Goal: Answer question/provide support: Share knowledge or assist other users

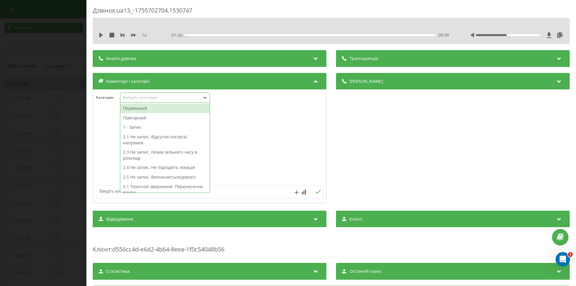
click at [142, 100] on div "Виберіть категорію" at bounding box center [159, 98] width 79 height 6
click at [140, 117] on div "Повторний" at bounding box center [164, 118] width 89 height 10
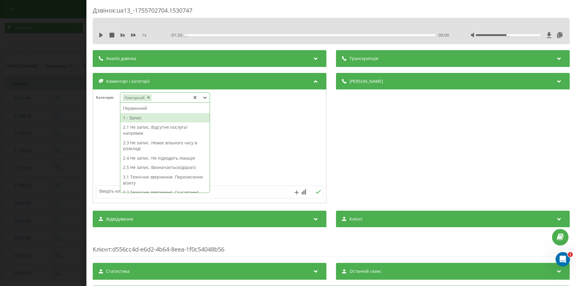
click at [142, 117] on div "1 - Запис" at bounding box center [164, 118] width 89 height 10
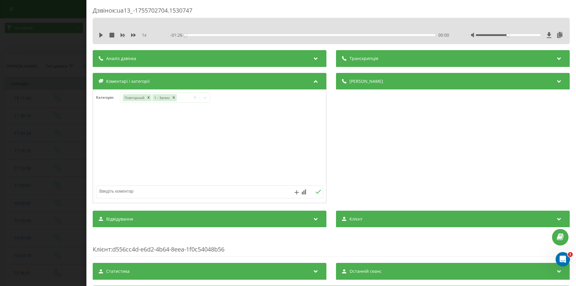
click at [251, 156] on div at bounding box center [209, 146] width 233 height 72
click at [76, 150] on div "Дзвінок : ua13_-1755702704.1530747 1 x - 01:26 00:00 00:00 Транскрипція Для AI-…" at bounding box center [288, 143] width 576 height 286
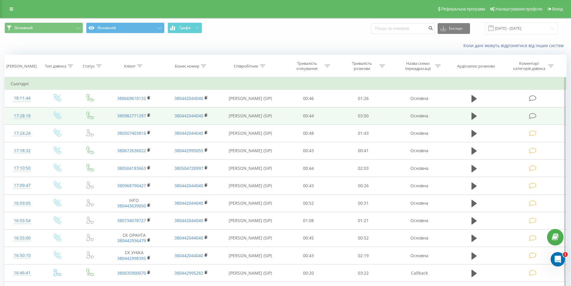
click at [534, 115] on icon at bounding box center [532, 116] width 7 height 6
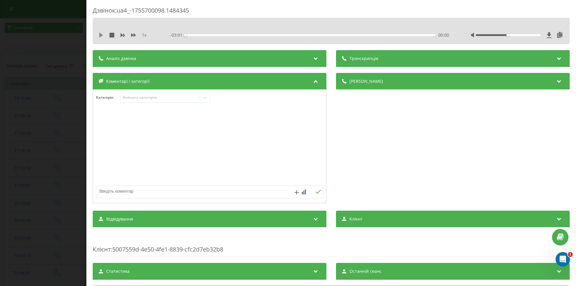
click at [100, 34] on icon at bounding box center [101, 35] width 4 height 5
click at [209, 36] on div "- 03:00 00:01 00:01" at bounding box center [309, 35] width 279 height 6
click at [213, 33] on div "- 02:59 00:01 00:01" at bounding box center [309, 35] width 279 height 6
click at [218, 36] on div "- 02:59 00:02 00:02" at bounding box center [309, 35] width 279 height 6
click at [219, 35] on div "00:02" at bounding box center [310, 35] width 250 height 2
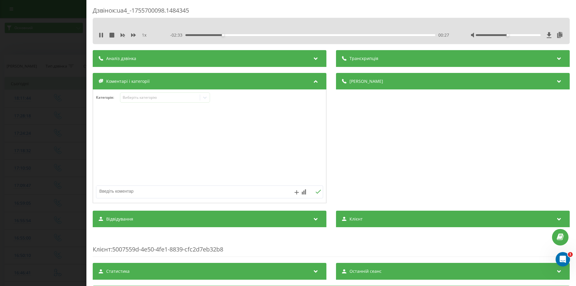
click at [267, 34] on div "00:27" at bounding box center [310, 35] width 250 height 2
click at [386, 34] on div "- 02:00 01:00 01:00" at bounding box center [309, 35] width 279 height 6
click at [390, 34] on div "02:30" at bounding box center [310, 35] width 250 height 2
click at [362, 35] on div "02:33" at bounding box center [310, 35] width 250 height 2
click at [102, 35] on icon at bounding box center [102, 35] width 1 height 5
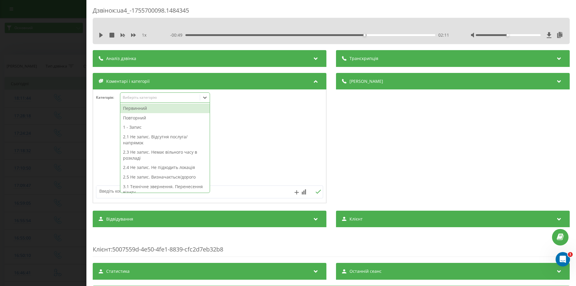
click at [141, 96] on div "Виберіть категорію" at bounding box center [160, 97] width 75 height 5
click at [137, 127] on div "1 - Запис" at bounding box center [164, 127] width 89 height 10
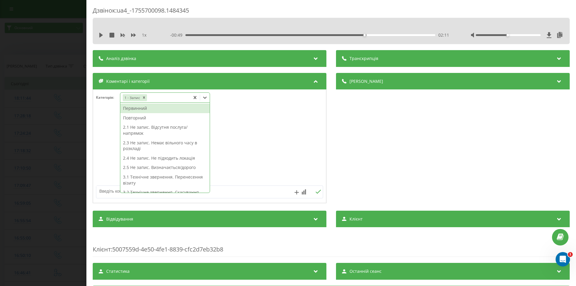
click at [144, 110] on div "Первинний" at bounding box center [164, 108] width 89 height 10
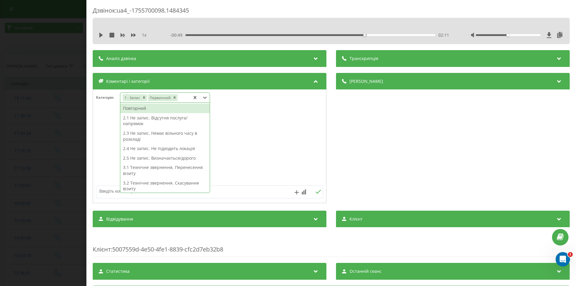
click at [256, 145] on div at bounding box center [209, 146] width 233 height 72
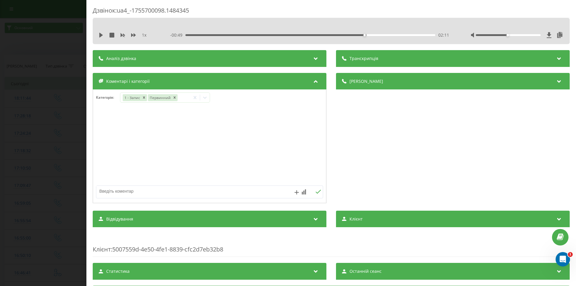
click at [173, 191] on textarea at bounding box center [186, 191] width 181 height 11
type textarea "гастроскопія"
click at [314, 189] on div "гастроскопія" at bounding box center [209, 191] width 227 height 13
click at [317, 192] on icon at bounding box center [318, 191] width 6 height 4
click at [45, 138] on div "Дзвінок : ua4_-1755700098.1484345 1 x - 00:49 02:11 02:11 Транскрипція Для AI-а…" at bounding box center [288, 143] width 576 height 286
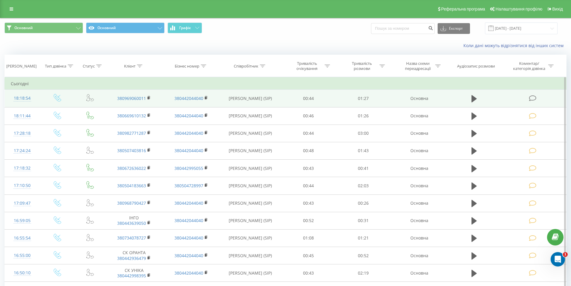
click at [536, 96] on icon at bounding box center [532, 98] width 7 height 6
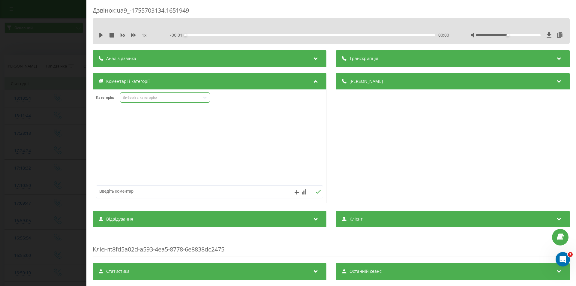
click at [145, 97] on div "Виберіть категорію" at bounding box center [160, 97] width 75 height 5
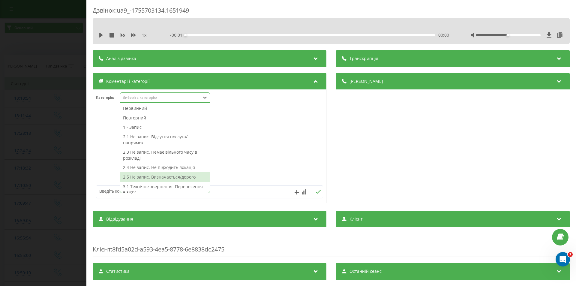
click at [144, 177] on div "2.5 Не запис. Визначається/дорого" at bounding box center [164, 177] width 89 height 10
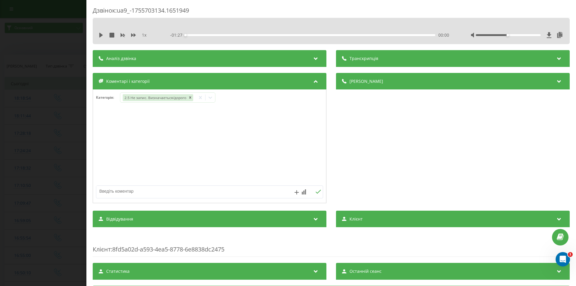
click at [252, 155] on div at bounding box center [209, 146] width 233 height 72
click at [153, 194] on textarea at bounding box center [186, 191] width 181 height 11
type textarea "уточнювала інфо по запису"
click at [318, 192] on icon at bounding box center [318, 191] width 6 height 4
click at [39, 158] on div "Дзвінок : ua9_-1755703134.1651949 1 x - 01:27 00:00 00:00 Транскрипція Для AI-а…" at bounding box center [288, 143] width 576 height 286
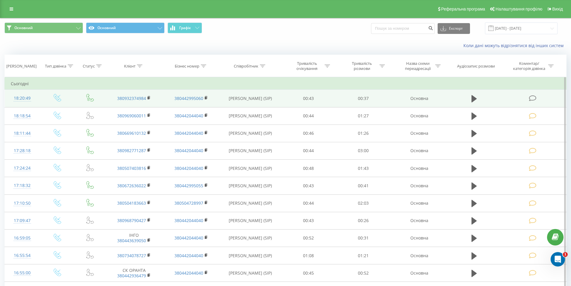
click at [535, 97] on icon at bounding box center [532, 98] width 7 height 6
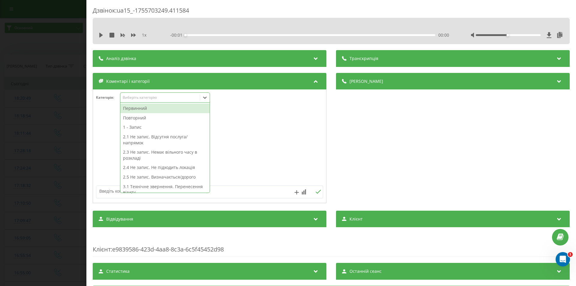
click at [149, 96] on div "Виберіть категорію" at bounding box center [160, 97] width 75 height 5
click at [148, 110] on div "Первинний" at bounding box center [164, 108] width 89 height 10
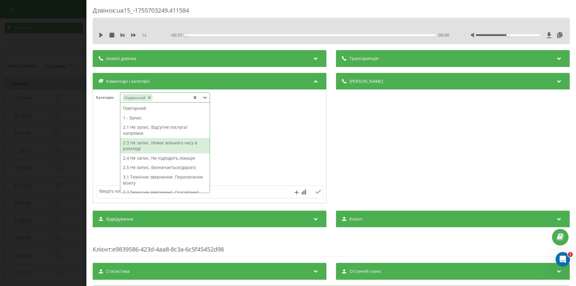
click at [168, 148] on div "2.3 Не запис. Немає вільного часу в розкладі" at bounding box center [164, 145] width 89 height 15
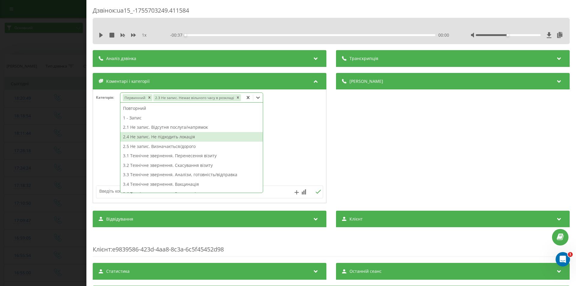
click at [291, 105] on div "Категорія : option 2.3 Не запис. Немає вільного часу в розкладі, selected. 16 r…" at bounding box center [209, 101] width 233 height 18
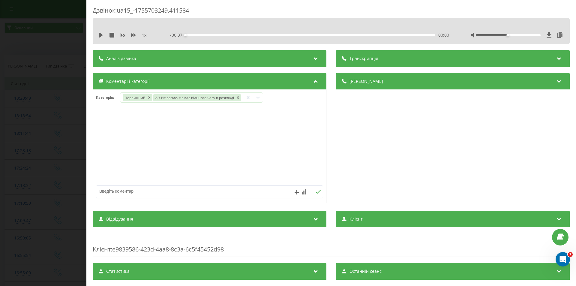
click at [32, 116] on div "Дзвінок : ua15_-1755703249.411584 1 x - 00:37 00:00 00:00 Транскрипція Для AI-а…" at bounding box center [288, 143] width 576 height 286
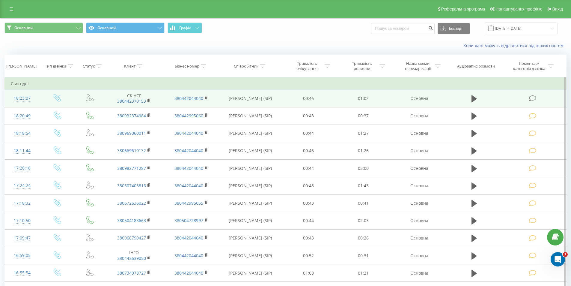
click at [534, 96] on icon at bounding box center [532, 98] width 7 height 6
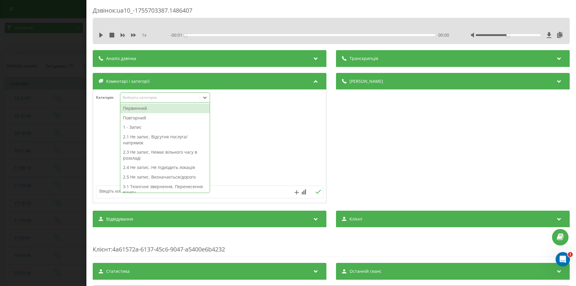
click at [152, 100] on div "Виберіть категорію" at bounding box center [159, 98] width 79 height 6
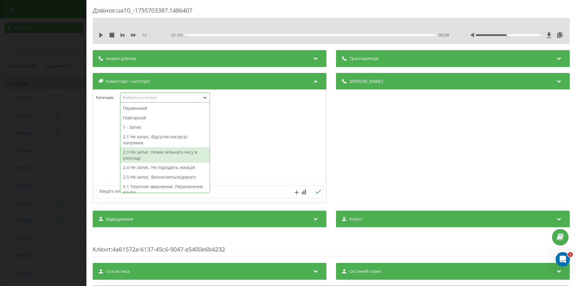
click at [170, 152] on div "2.3 Не запис. Немає вільного часу в розкладі" at bounding box center [164, 154] width 89 height 15
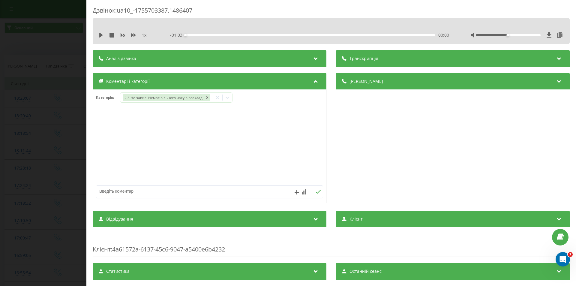
click at [249, 141] on div at bounding box center [209, 146] width 233 height 72
click at [146, 188] on textarea at bounding box center [186, 191] width 181 height 11
type textarea "ск"
click at [315, 189] on icon at bounding box center [318, 191] width 6 height 4
click at [37, 165] on div "Дзвінок : ua10_-1755703387.1486407 1 x - 01:03 00:00 00:00 Транскрипція Для AI-…" at bounding box center [288, 143] width 576 height 286
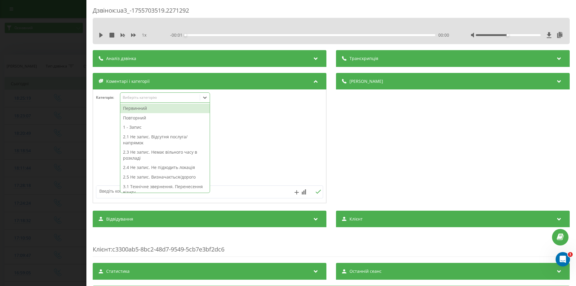
click at [156, 97] on div "Виберіть категорію" at bounding box center [160, 97] width 75 height 5
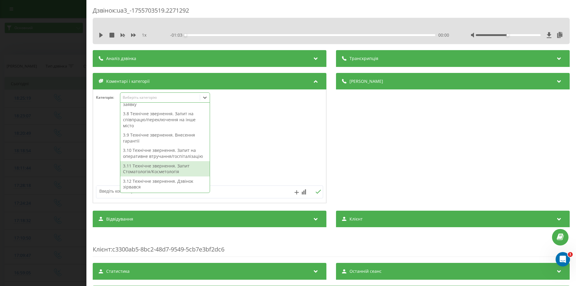
click at [163, 171] on div "3.11 Технічне звернення. Запит Стоматологія/Косметологія" at bounding box center [164, 168] width 89 height 15
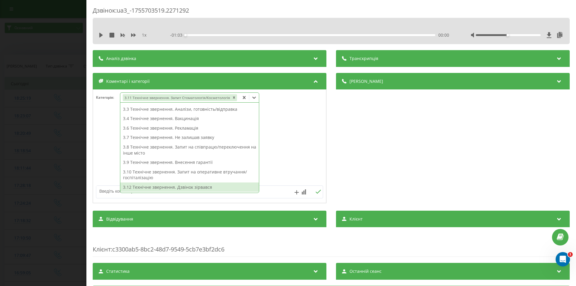
click at [173, 189] on div "3.12 Технічне звернення. Дзвінок зірвався" at bounding box center [189, 187] width 139 height 10
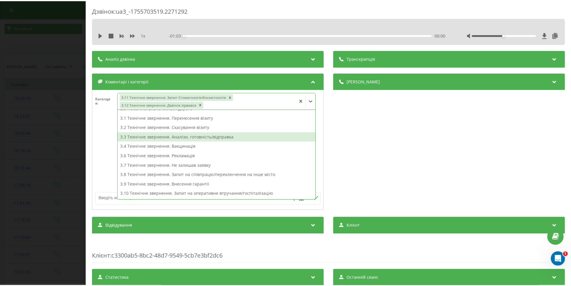
scroll to position [64, 0]
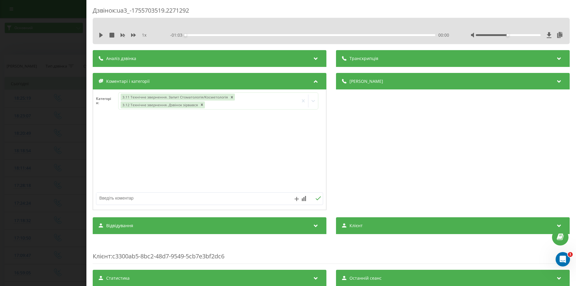
click at [107, 132] on div at bounding box center [209, 153] width 233 height 72
click at [51, 128] on div "Дзвінок : ua3_-1755703519.2271292 1 x - 01:03 00:00 00:00 Транскрипція Для AI-а…" at bounding box center [288, 143] width 576 height 286
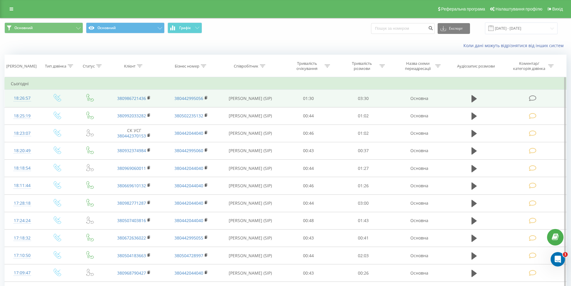
click at [532, 98] on icon at bounding box center [532, 98] width 7 height 6
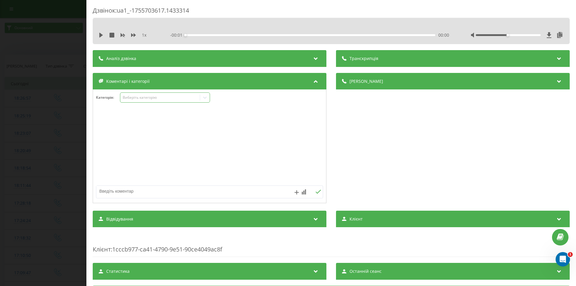
click at [155, 98] on div "Виберіть категорію" at bounding box center [160, 97] width 75 height 5
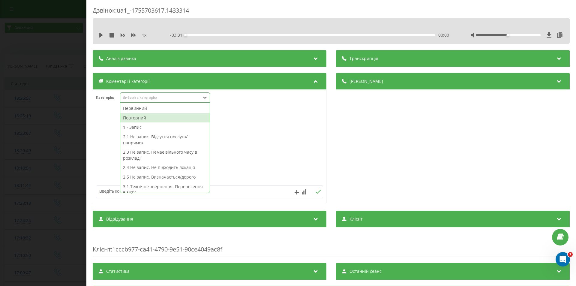
click at [158, 115] on div "Повторний" at bounding box center [164, 118] width 89 height 10
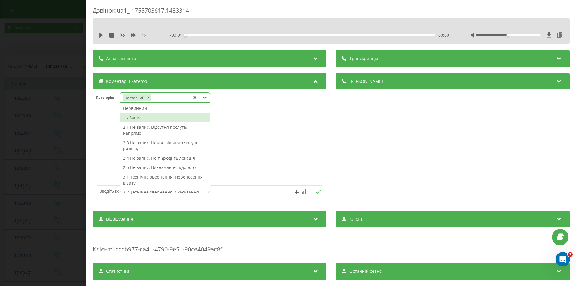
click at [155, 119] on div "1 - Запис" at bounding box center [164, 118] width 89 height 10
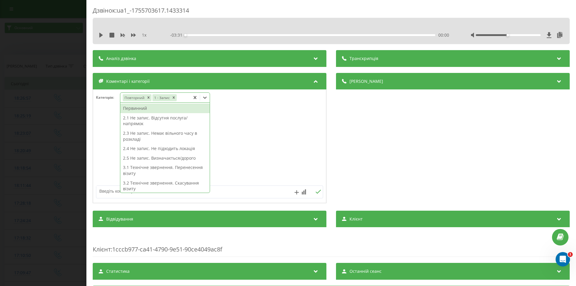
click at [222, 196] on textarea at bounding box center [186, 191] width 181 height 11
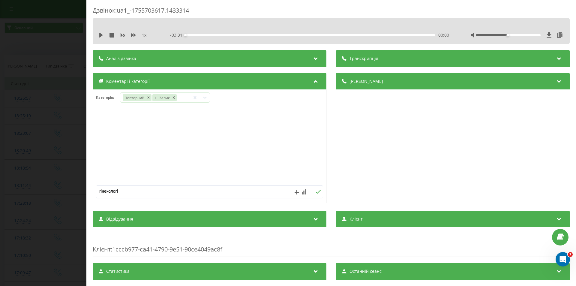
type textarea "гінекологія"
click at [316, 189] on button at bounding box center [317, 191] width 9 height 5
click at [46, 107] on div "Дзвінок : ua1_-1755703617.1433314 1 x - 03:31 00:00 00:00 Транскрипція Для AI-а…" at bounding box center [288, 143] width 576 height 286
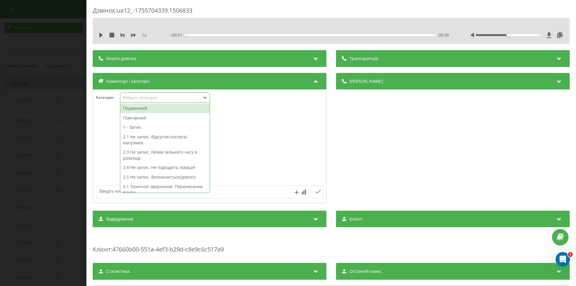
click at [138, 99] on div "Виберіть категорію" at bounding box center [160, 97] width 75 height 5
click at [142, 117] on div "Повторний" at bounding box center [164, 118] width 89 height 10
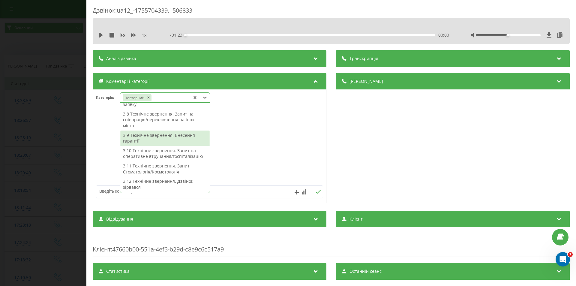
scroll to position [143, 0]
click at [161, 139] on div "3.9 Технічне звернення. Внесення гарантії" at bounding box center [164, 137] width 89 height 15
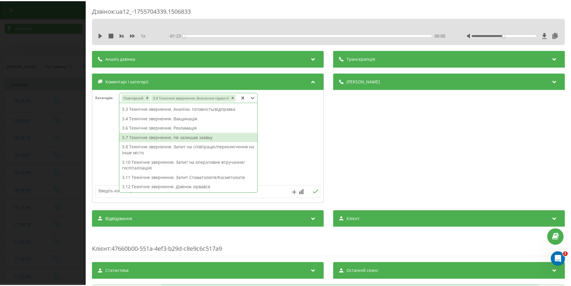
scroll to position [75, 0]
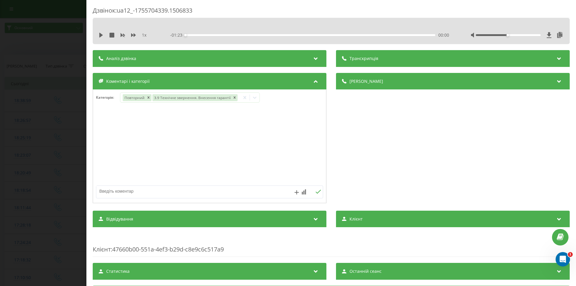
click at [278, 136] on div at bounding box center [209, 146] width 233 height 72
click at [0, 108] on div "Дзвінок : ua12_-1755704339.1506833 1 x - 01:23 00:00 00:00 Транскрипція Для AI-…" at bounding box center [288, 143] width 576 height 286
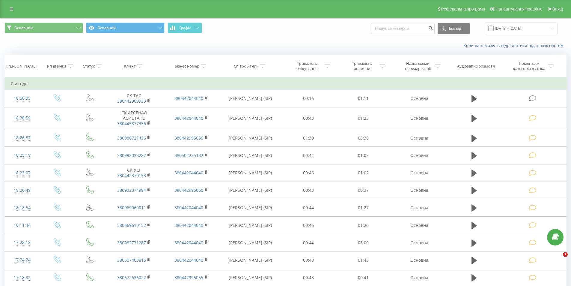
click at [535, 98] on icon at bounding box center [532, 98] width 7 height 6
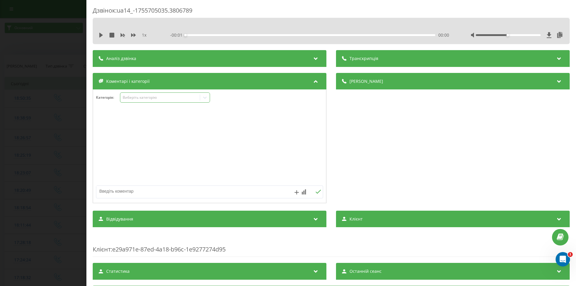
click at [148, 97] on div "Виберіть категорію" at bounding box center [160, 97] width 75 height 5
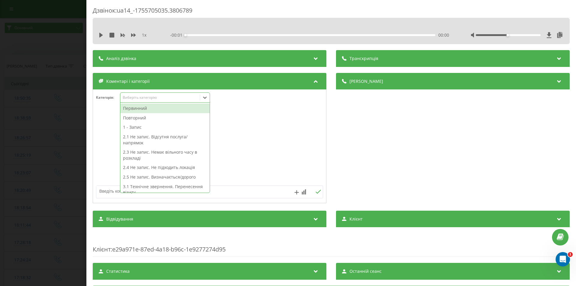
click at [148, 109] on div "Первинний" at bounding box center [164, 108] width 89 height 10
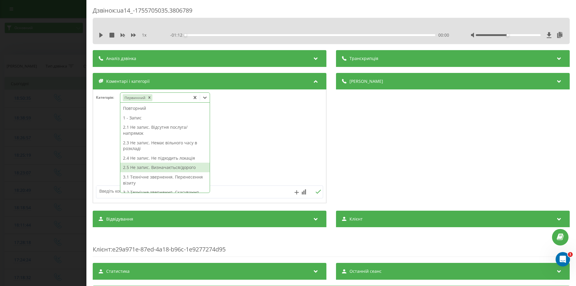
click at [170, 169] on div "2.5 Не запис. Визначається/дорого" at bounding box center [164, 167] width 89 height 10
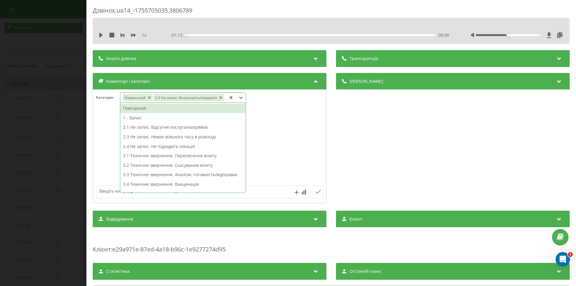
click at [271, 139] on div at bounding box center [209, 146] width 233 height 72
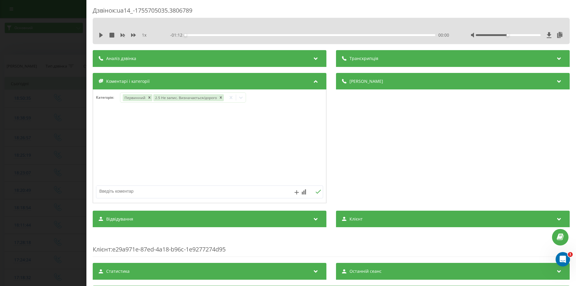
click at [62, 127] on div "Дзвінок : ua14_-1755705035.3806789 1 x - 01:12 00:00 00:00 Транскрипція Для AI-…" at bounding box center [288, 143] width 576 height 286
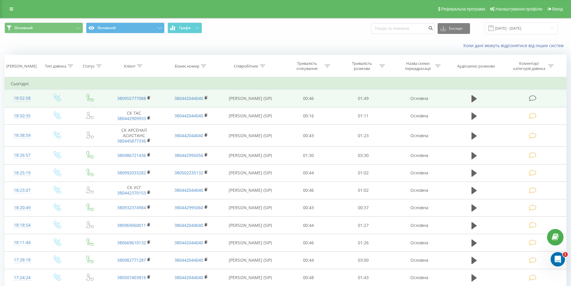
click at [533, 98] on icon at bounding box center [532, 98] width 7 height 6
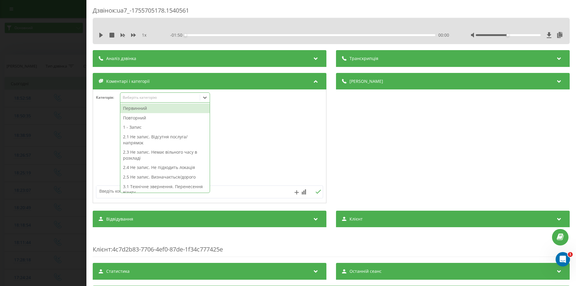
click at [144, 99] on div "Виберіть категорію" at bounding box center [160, 97] width 75 height 5
click at [147, 120] on div "Повторний" at bounding box center [164, 118] width 89 height 10
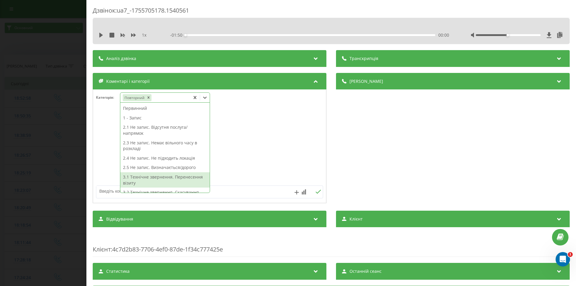
click at [154, 181] on div "3.1 Технічне звернення. Перенесення візиту" at bounding box center [164, 179] width 89 height 15
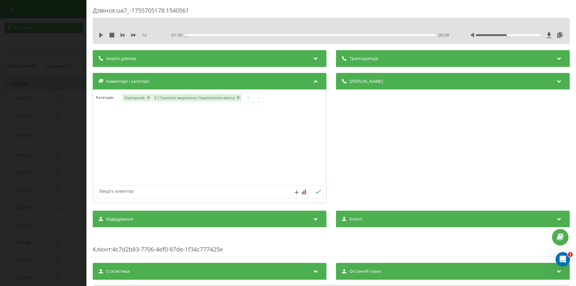
click at [278, 138] on div at bounding box center [209, 146] width 233 height 72
click at [23, 126] on div "Дзвінок : ua7_-1755705178.1540561 1 x - 01:50 00:00 00:00 Транскрипція Для AI-а…" at bounding box center [288, 143] width 576 height 286
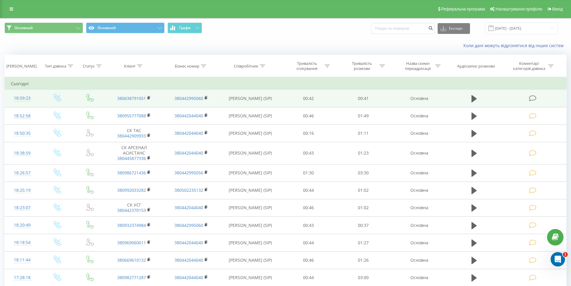
click at [532, 97] on icon at bounding box center [532, 98] width 7 height 6
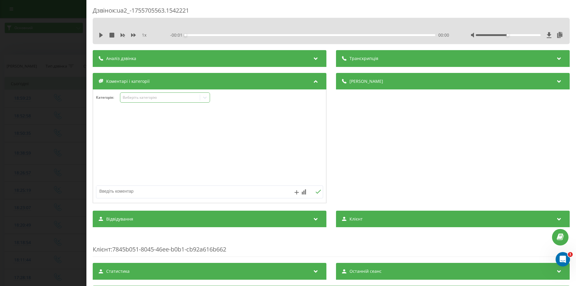
click at [134, 99] on div "Виберіть категорію" at bounding box center [160, 97] width 75 height 5
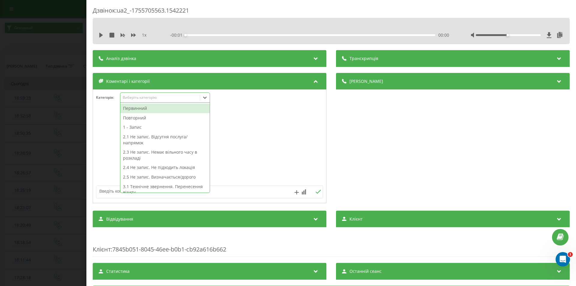
click at [136, 109] on div "Первинний" at bounding box center [164, 108] width 89 height 10
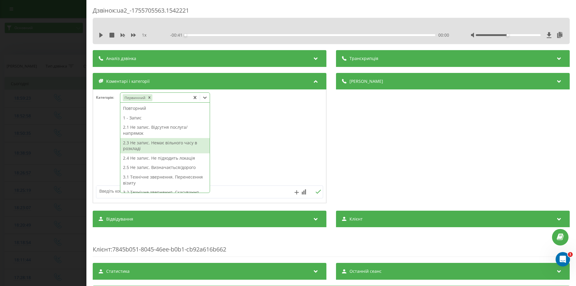
click at [173, 148] on div "2.3 Не запис. Немає вільного часу в розкладі" at bounding box center [164, 145] width 89 height 15
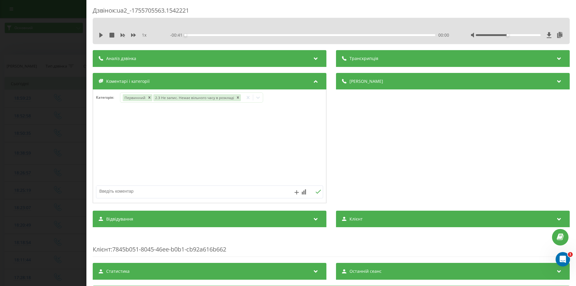
click at [277, 135] on div at bounding box center [209, 146] width 233 height 72
click at [71, 124] on div "Дзвінок : ua2_-1755705563.1542221 1 x - 00:41 00:00 00:00 Транскрипція Для AI-а…" at bounding box center [288, 143] width 576 height 286
